Goal: Information Seeking & Learning: Check status

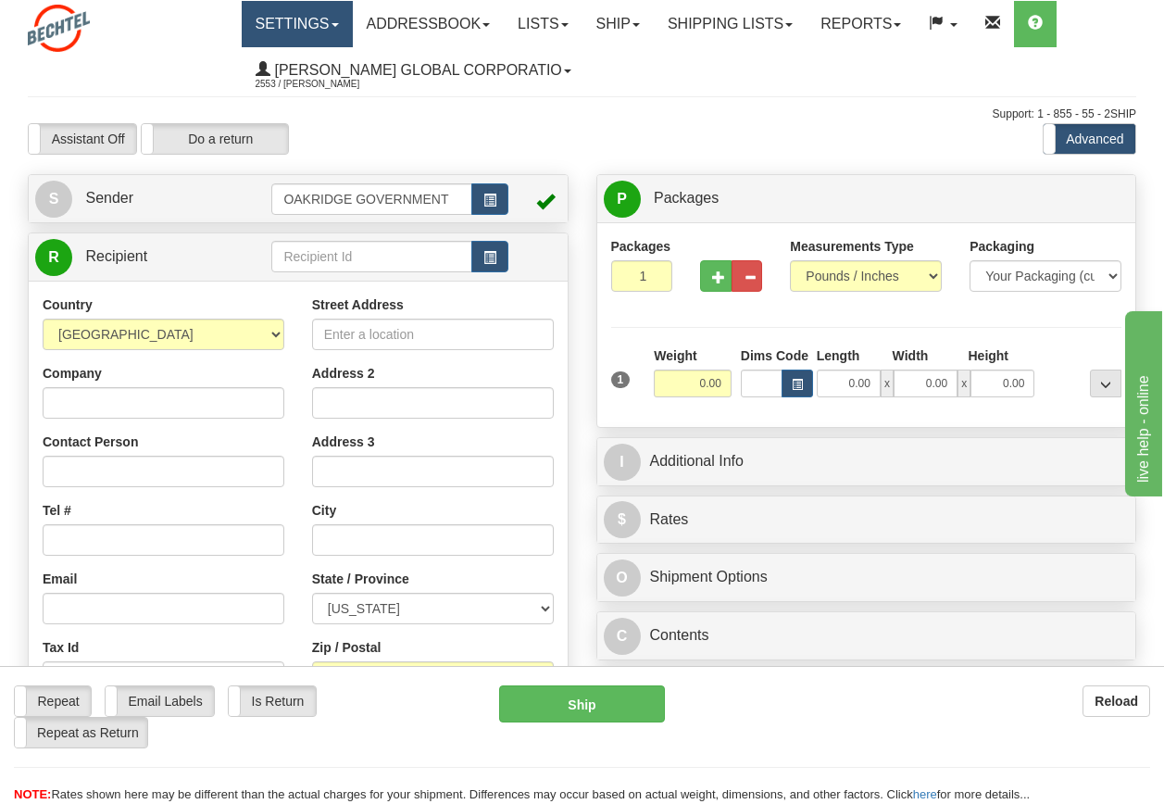
click at [338, 26] on span at bounding box center [335, 25] width 7 height 4
click at [645, 28] on link "Ship" at bounding box center [617, 24] width 71 height 46
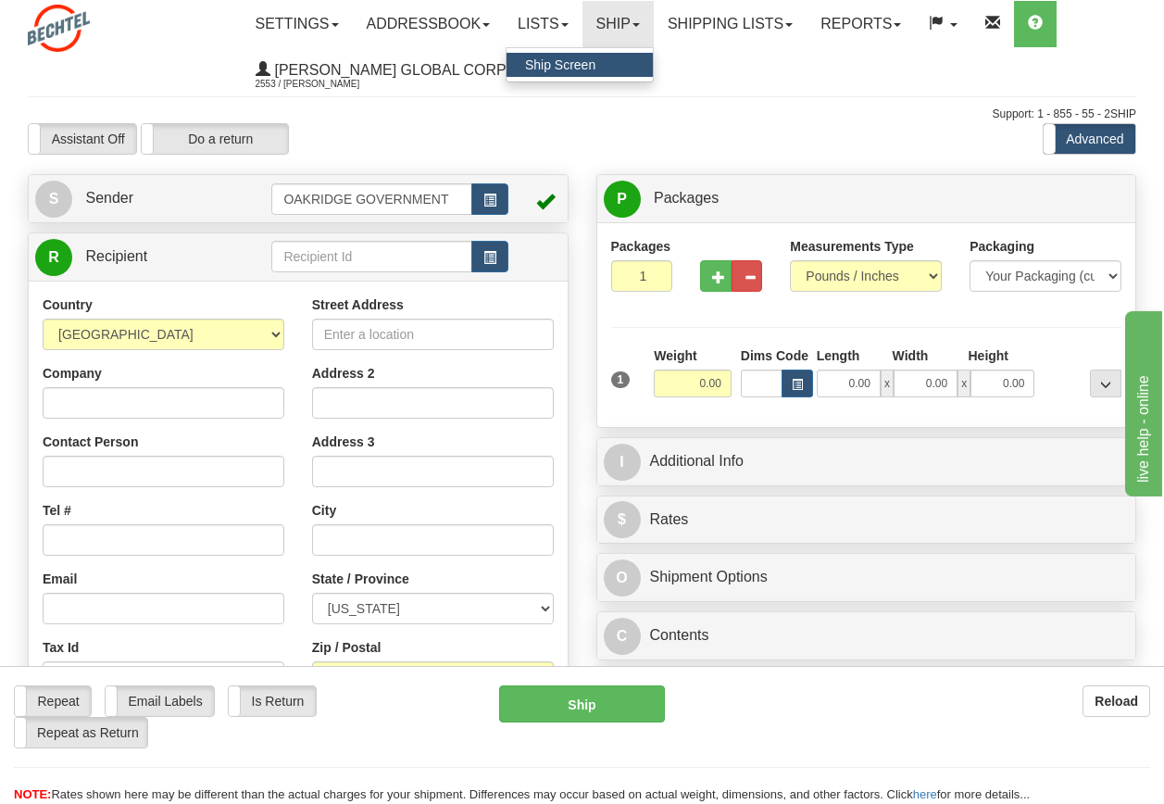
click at [755, 79] on ul "Settings Shipping Preferences Fields Preferences New Store Connections Addressb…" at bounding box center [689, 47] width 895 height 93
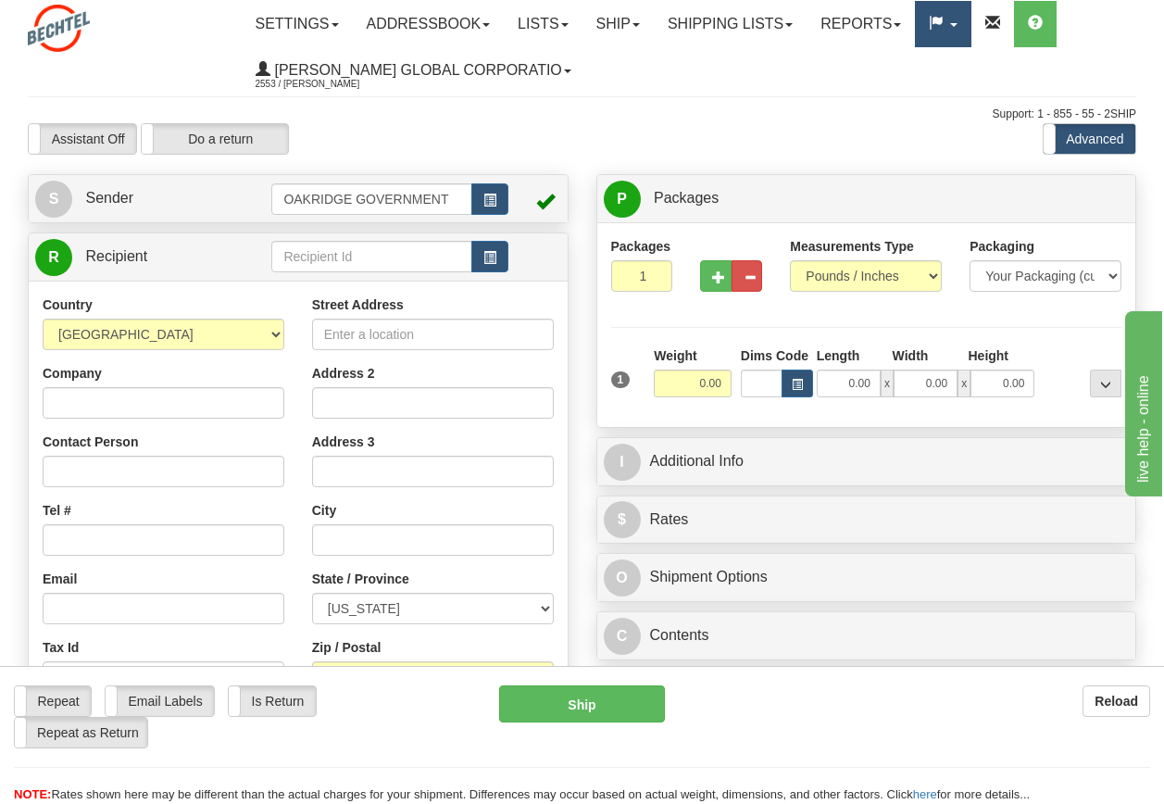
click at [957, 23] on span at bounding box center [953, 25] width 7 height 4
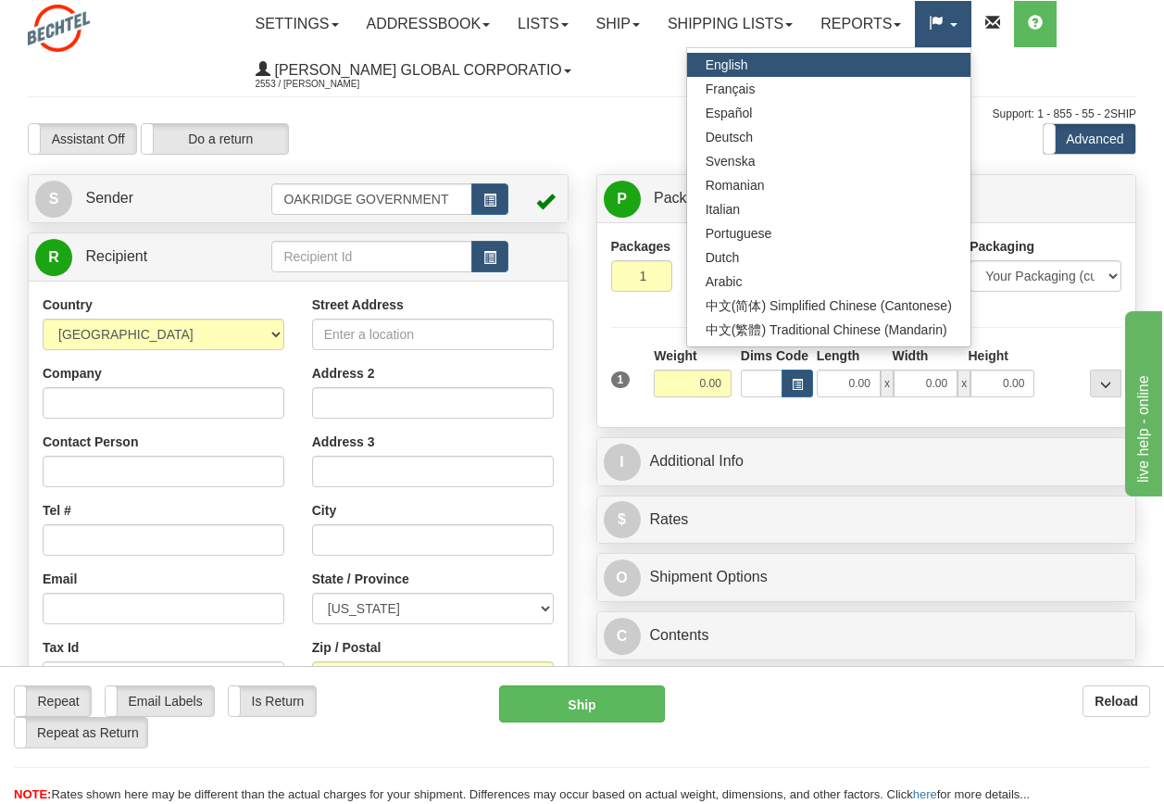
click at [957, 23] on span at bounding box center [953, 25] width 7 height 4
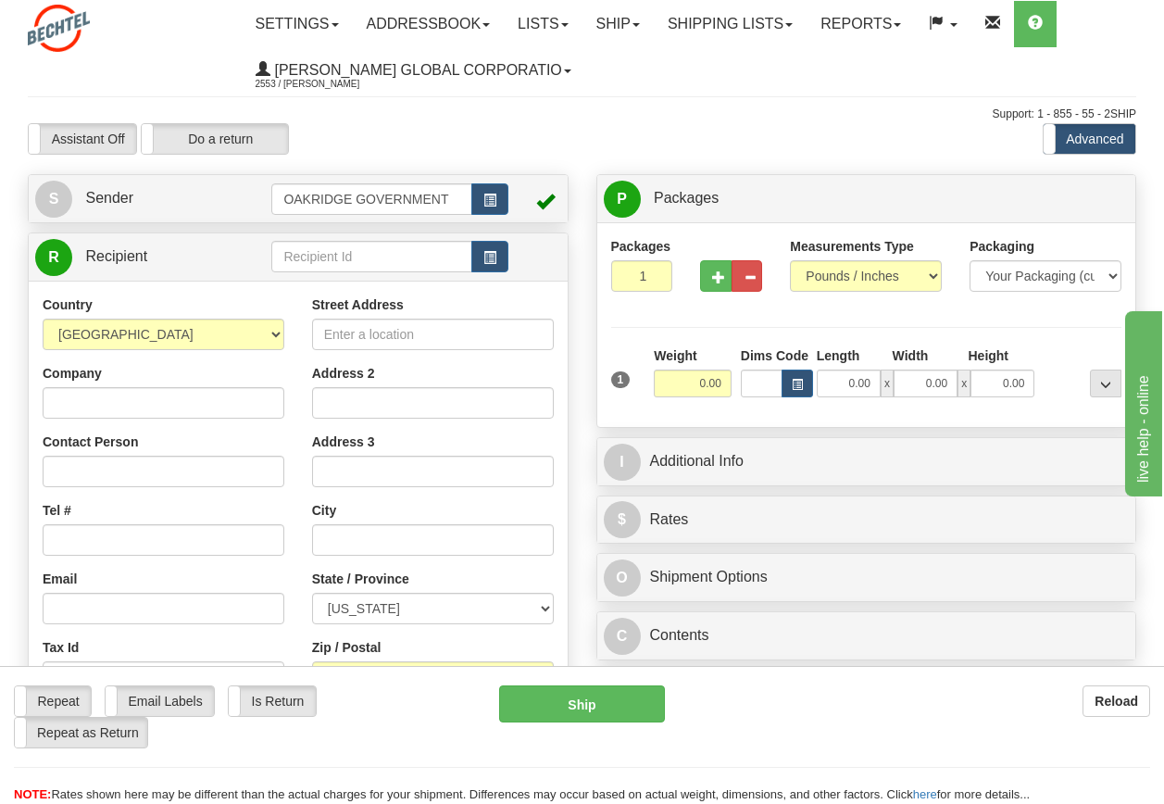
click at [1103, 139] on label "Advanced" at bounding box center [1090, 139] width 92 height 30
click at [339, 25] on span at bounding box center [335, 25] width 7 height 4
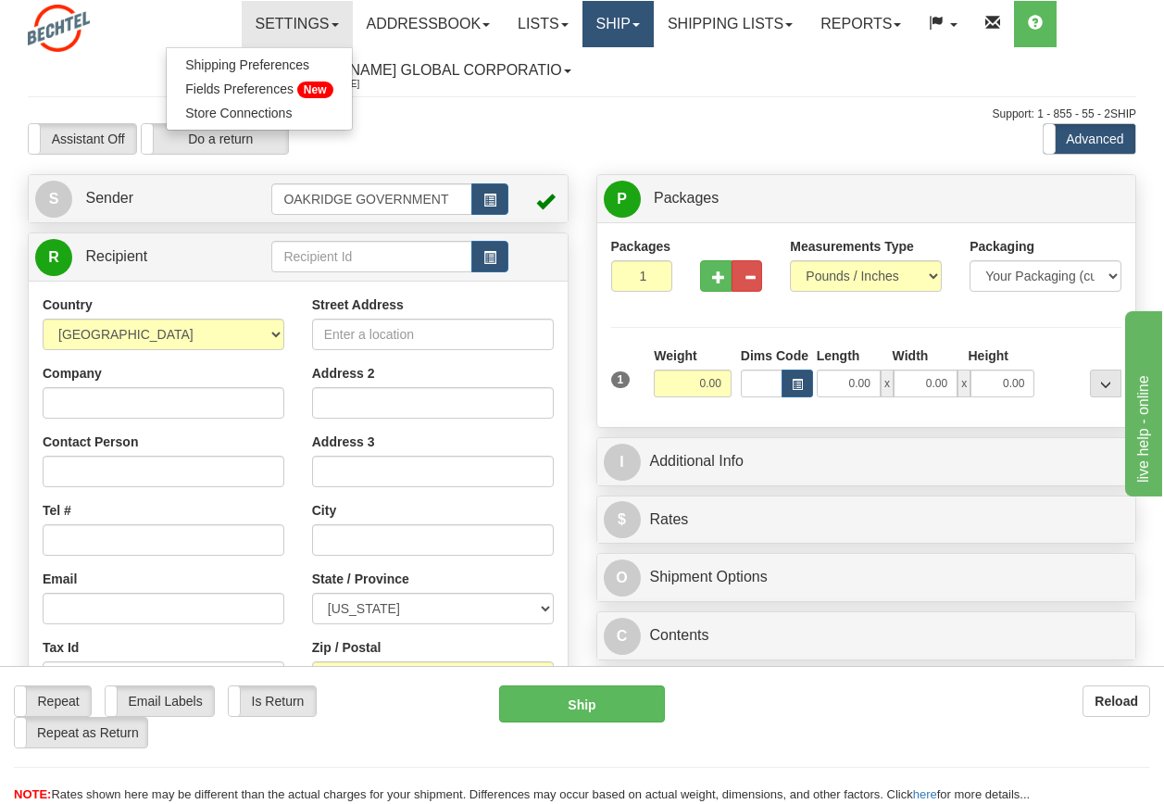
click at [640, 26] on span at bounding box center [635, 25] width 7 height 4
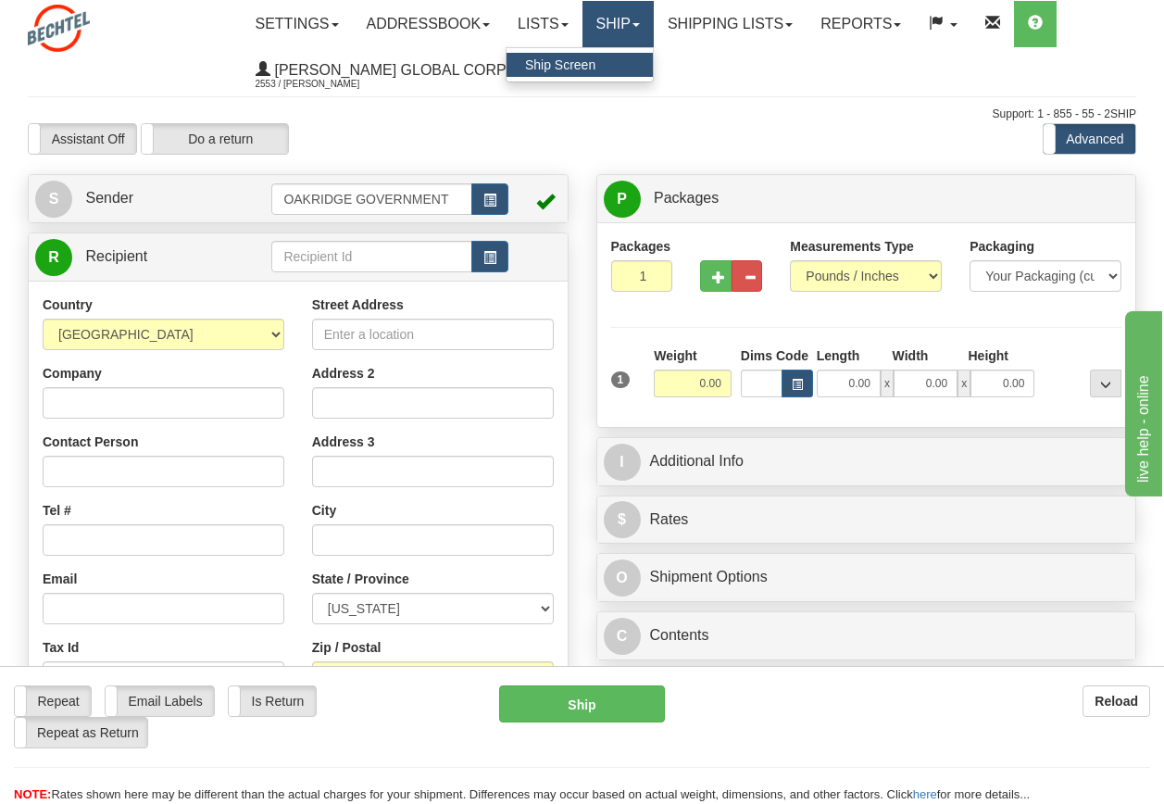
click at [640, 24] on span at bounding box center [635, 25] width 7 height 4
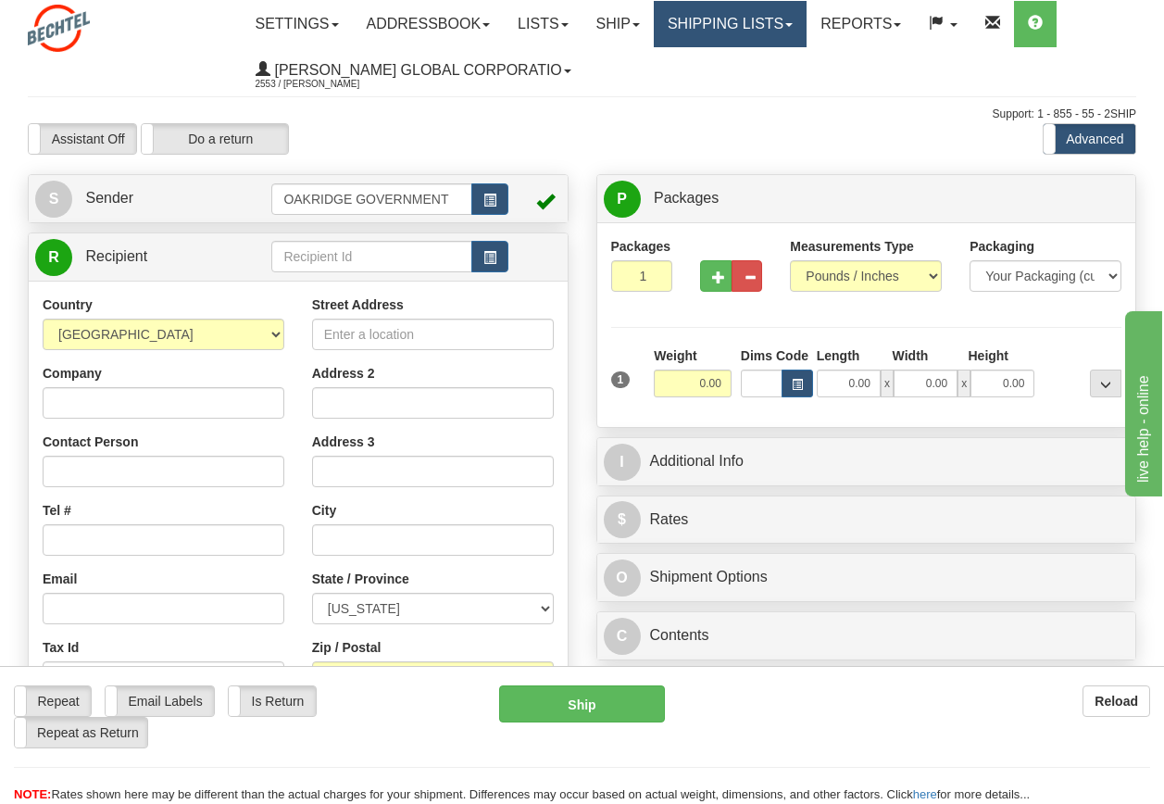
click at [793, 24] on span at bounding box center [788, 25] width 7 height 4
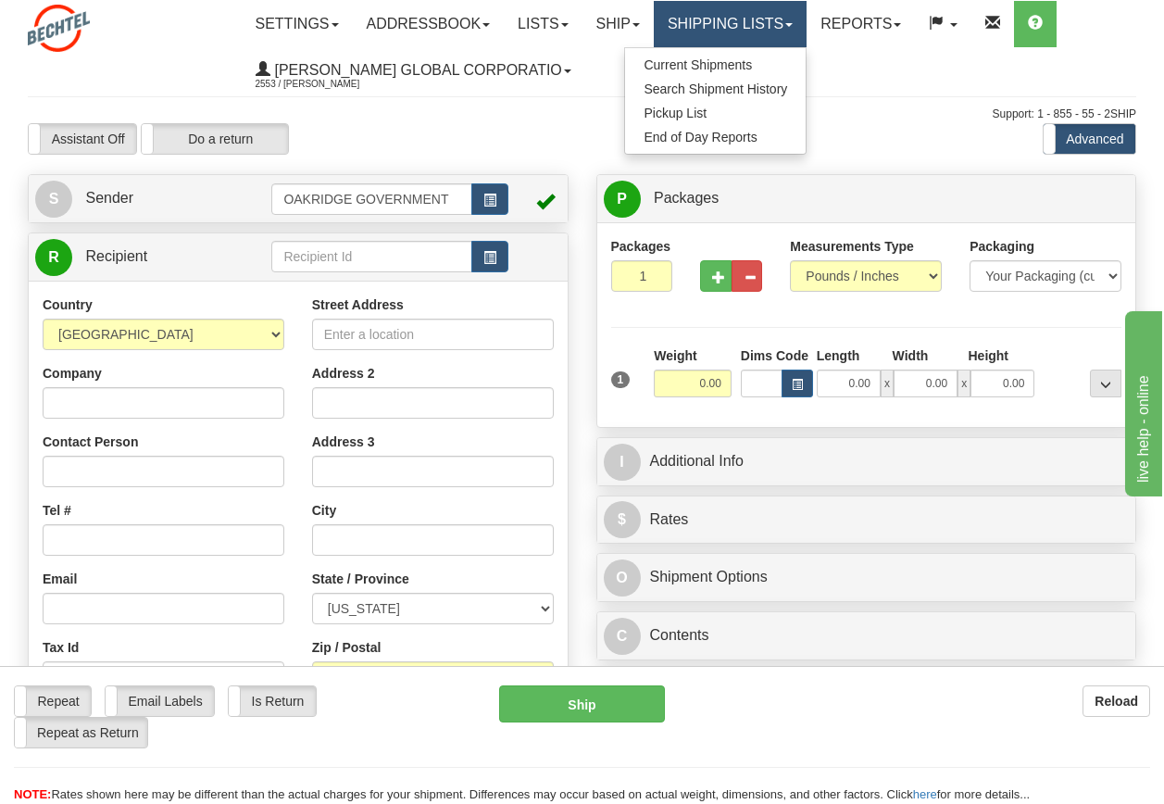
click at [793, 24] on span at bounding box center [788, 25] width 7 height 4
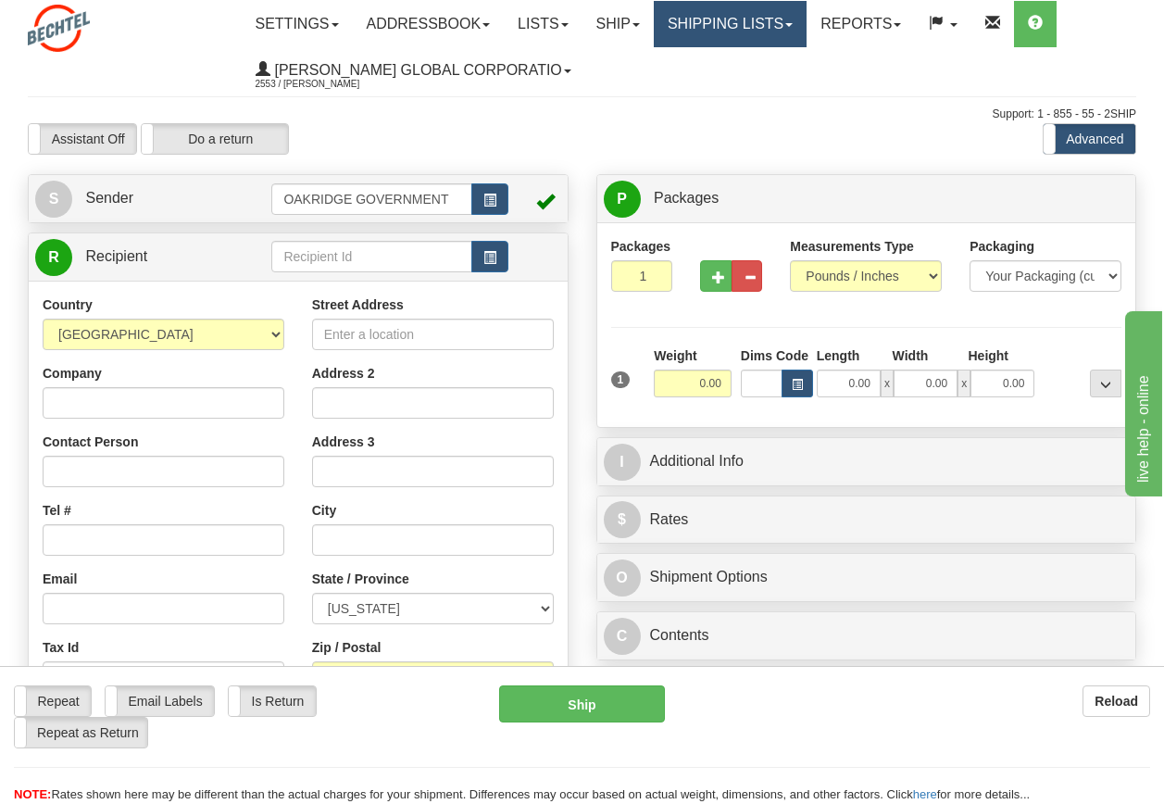
click at [793, 24] on span at bounding box center [788, 25] width 7 height 4
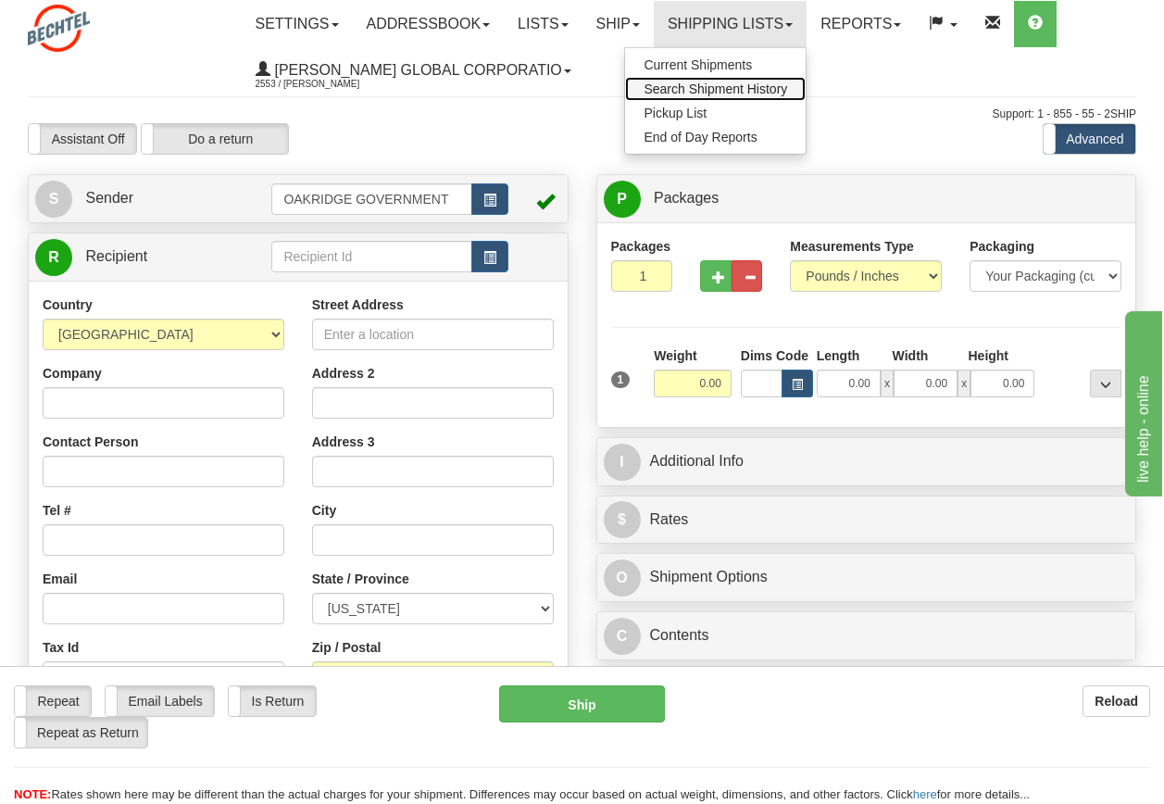
click at [747, 90] on span "Search Shipment History" at bounding box center [716, 88] width 144 height 15
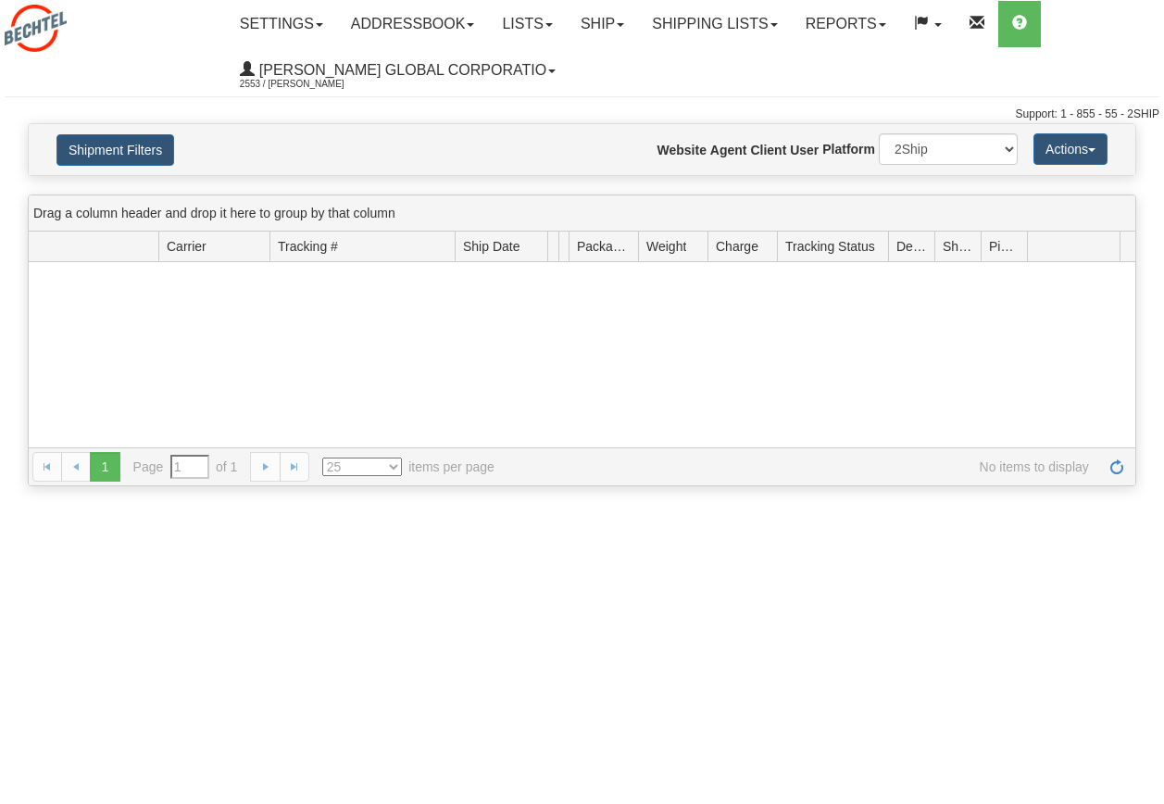
type input "From [DATE] To [DATE]"
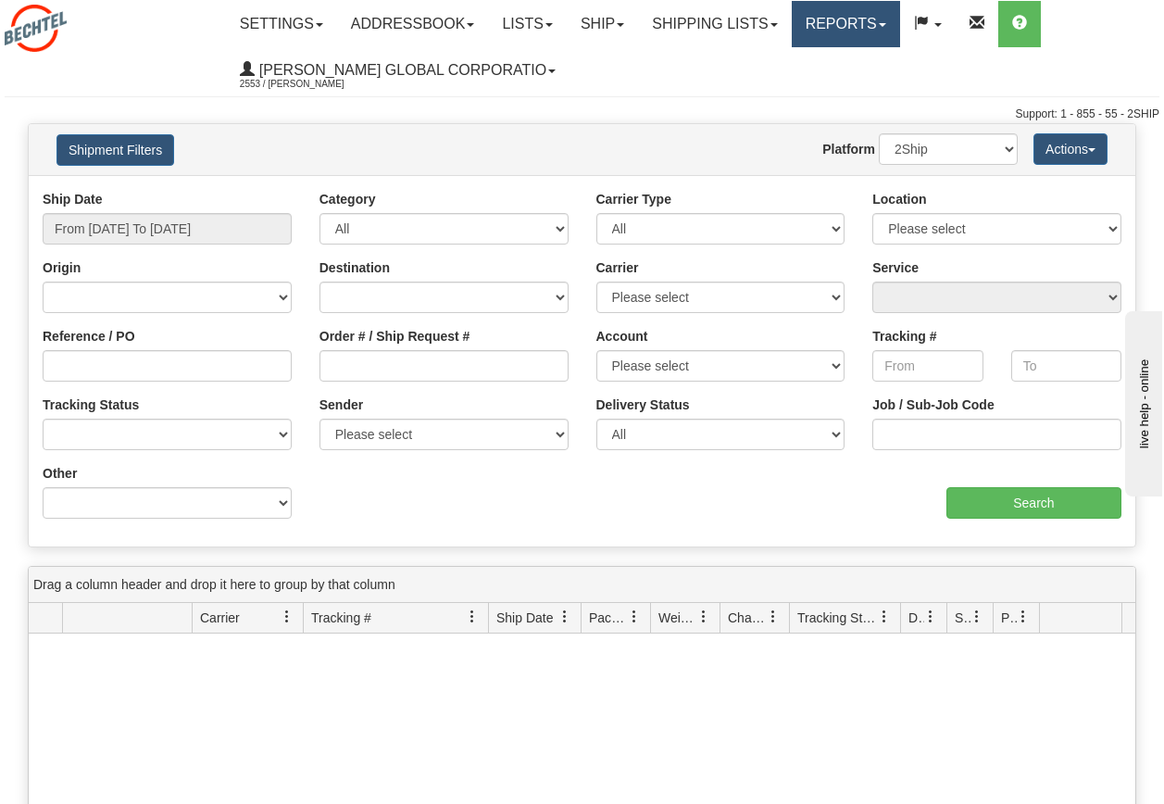
click at [900, 21] on link "Reports" at bounding box center [846, 24] width 108 height 46
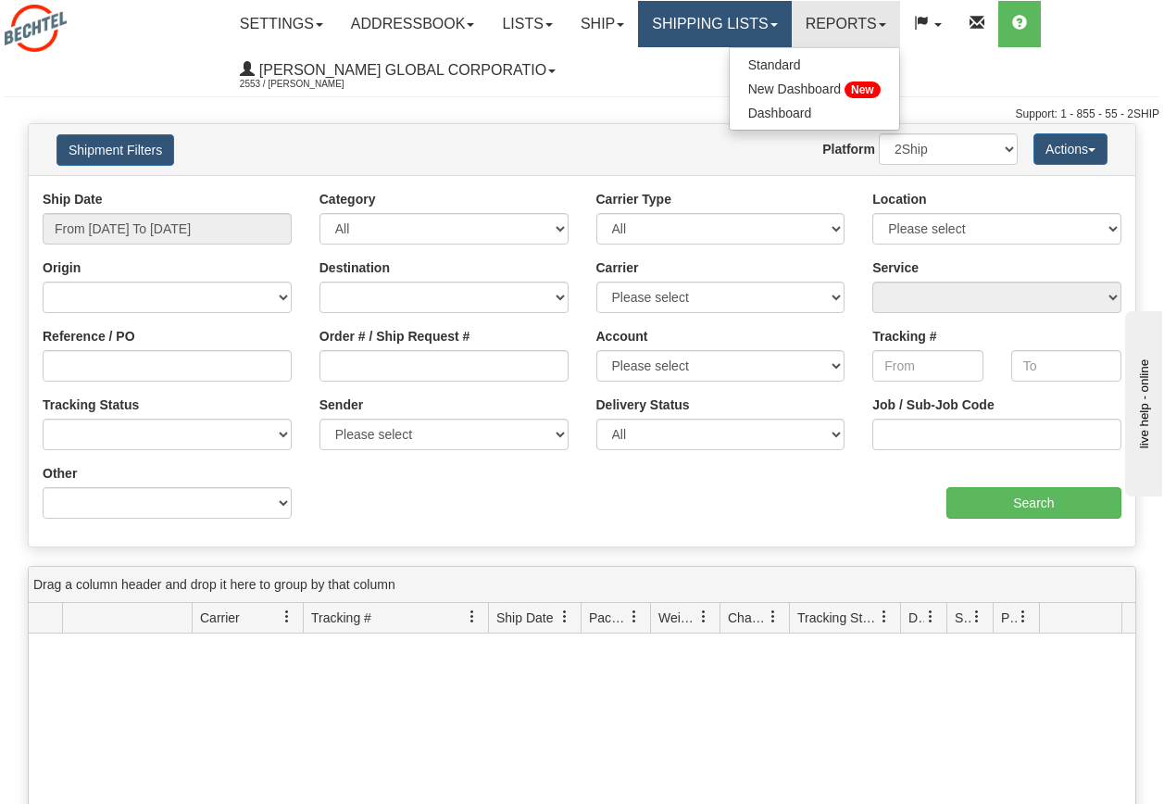
click at [755, 22] on link "Shipping lists" at bounding box center [714, 24] width 153 height 46
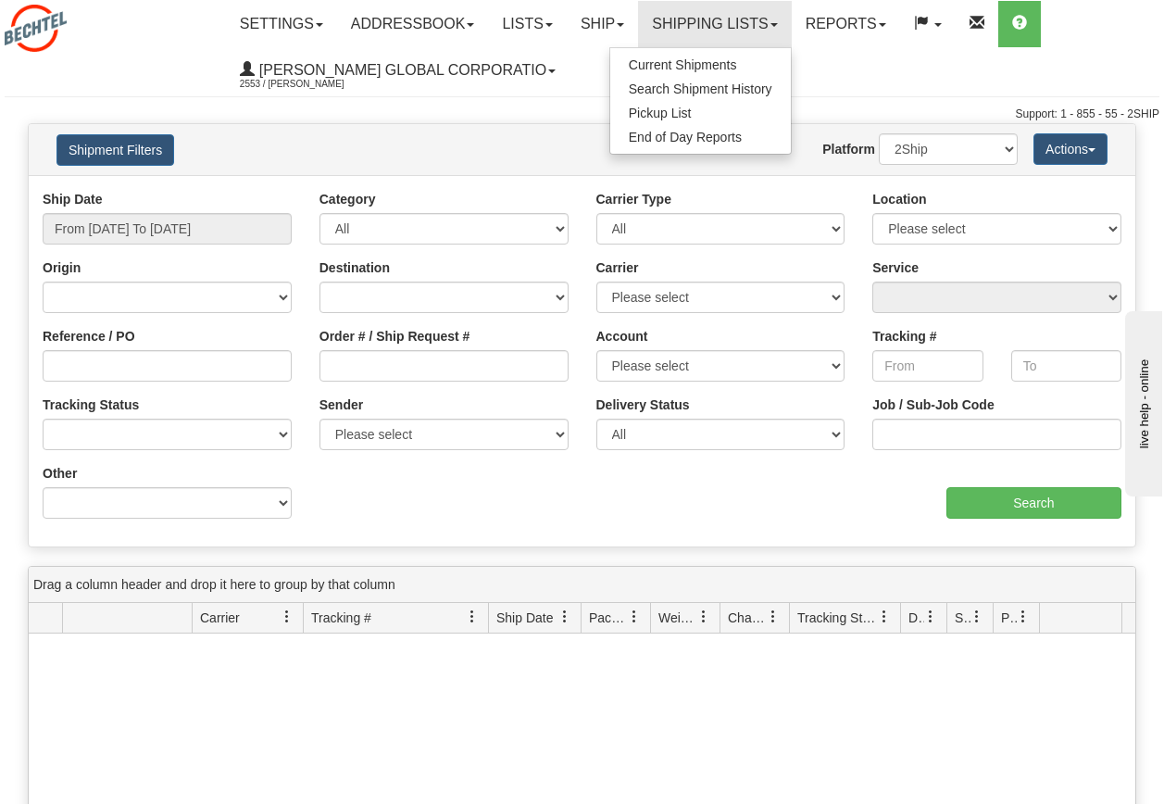
click at [571, 94] on nav "Toggle navigation Settings Shipping Preferences Fields Preferences New" at bounding box center [685, 47] width 948 height 94
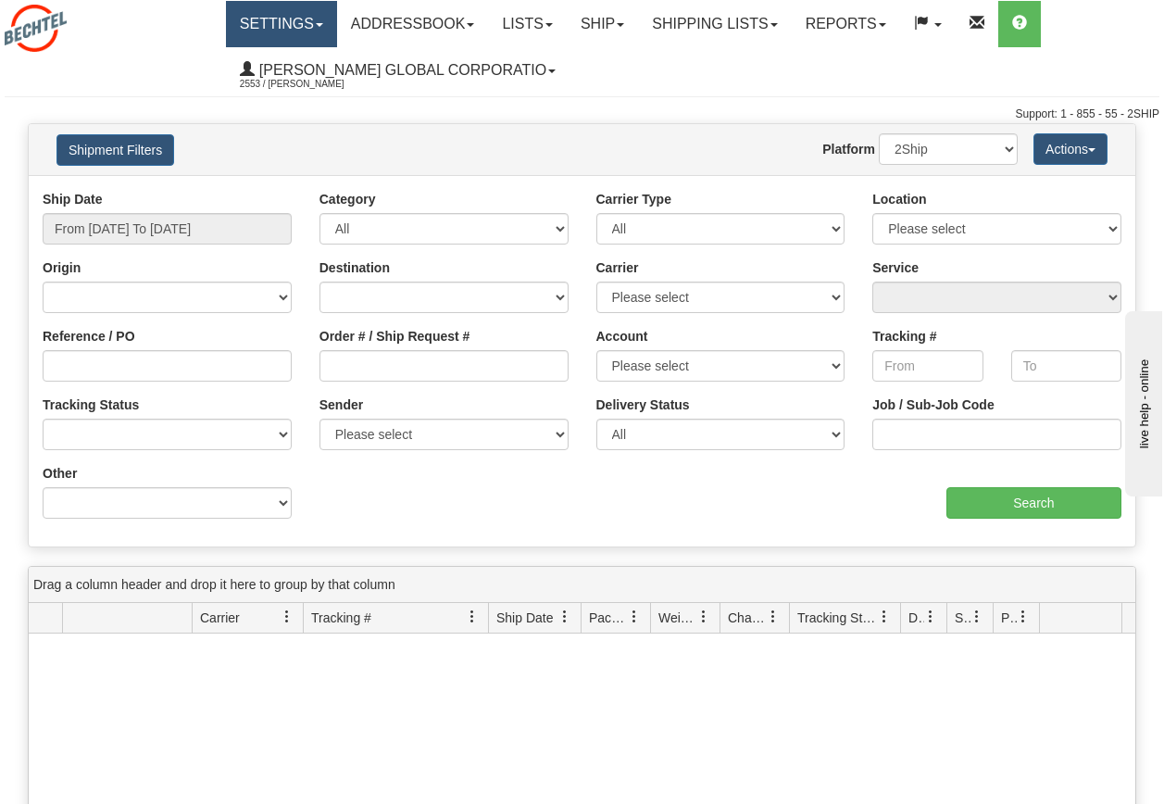
click at [299, 31] on link "Settings" at bounding box center [281, 24] width 111 height 46
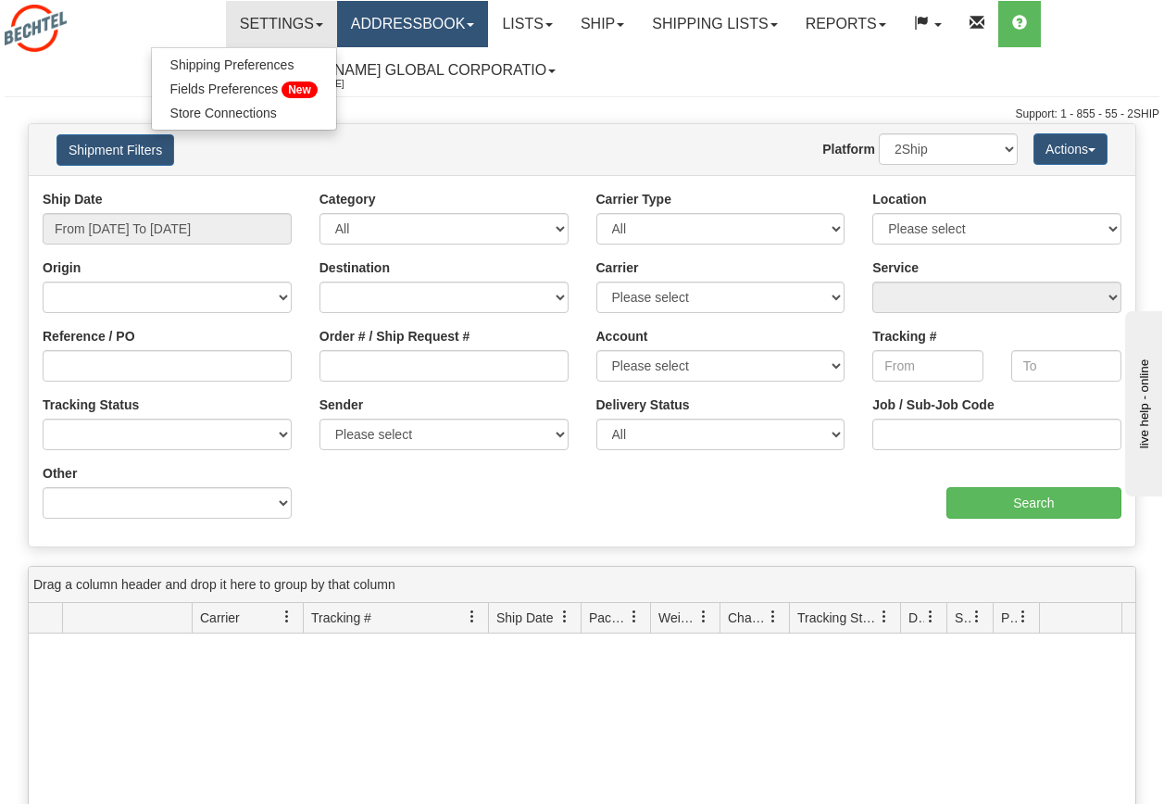
click at [424, 26] on link "Addressbook" at bounding box center [413, 24] width 152 height 46
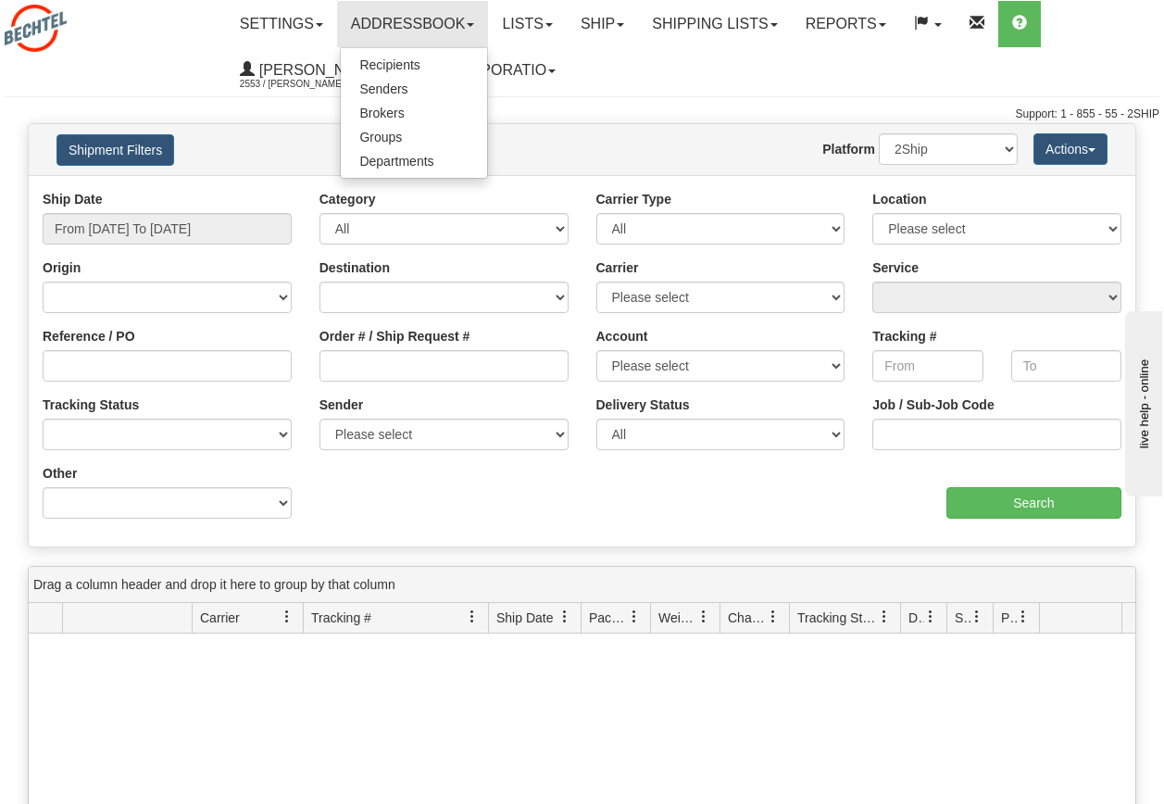
click at [620, 91] on ul "Settings Shipping Preferences Fields Preferences New Store Connections Addressb…" at bounding box center [692, 47] width 932 height 93
